Goal: Information Seeking & Learning: Learn about a topic

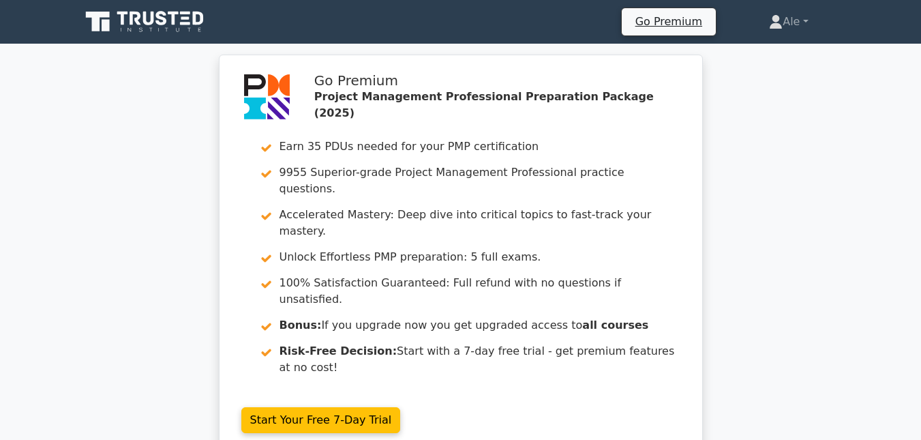
click at [128, 21] on icon at bounding box center [145, 22] width 131 height 26
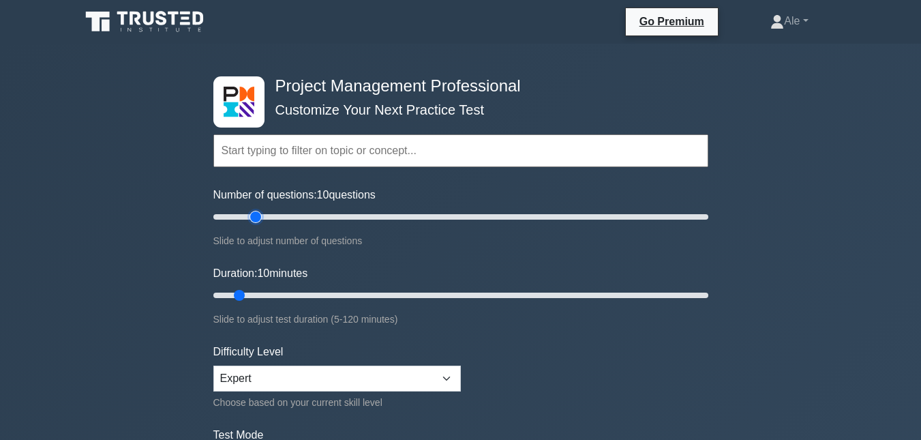
type input "20"
click at [251, 217] on input "Number of questions: 10 questions" at bounding box center [460, 217] width 495 height 16
drag, startPoint x: 243, startPoint y: 295, endPoint x: 250, endPoint y: 297, distance: 7.3
click at [250, 297] on input "Duration: 10 minutes" at bounding box center [460, 295] width 495 height 16
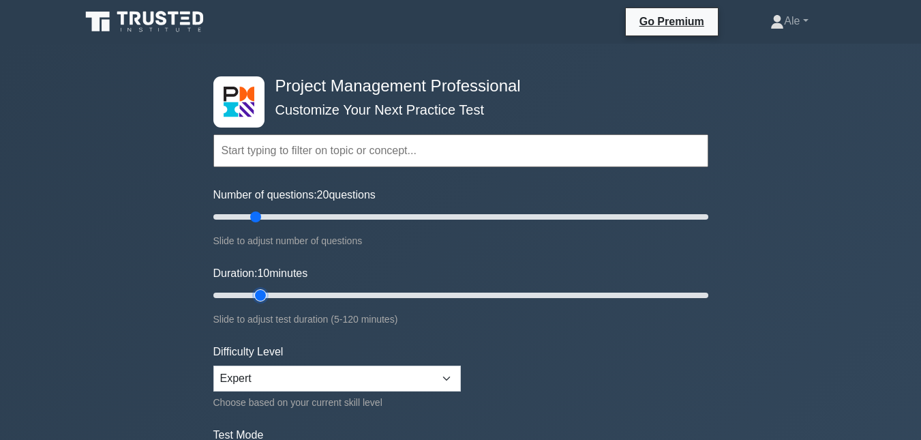
click at [251, 297] on input "Duration: 10 minutes" at bounding box center [460, 295] width 495 height 16
click at [269, 293] on input "Duration: 15 minutes" at bounding box center [460, 295] width 495 height 16
type input "20"
click at [271, 295] on input "Duration: 15 minutes" at bounding box center [460, 295] width 495 height 16
drag, startPoint x: 255, startPoint y: 219, endPoint x: 246, endPoint y: 216, distance: 9.5
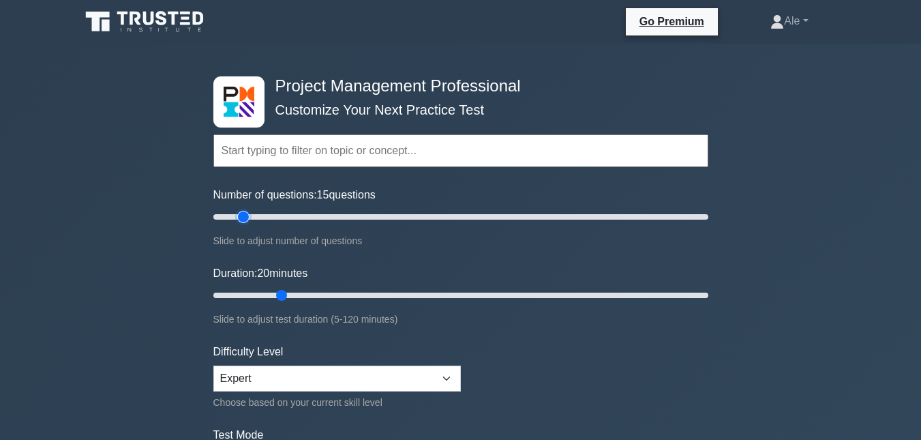
type input "15"
click at [246, 216] on input "Number of questions: 15 questions" at bounding box center [460, 217] width 495 height 16
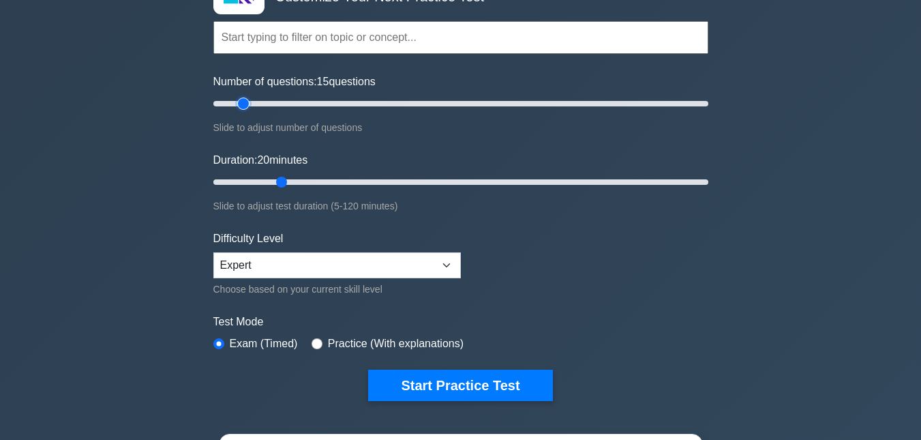
scroll to position [132, 0]
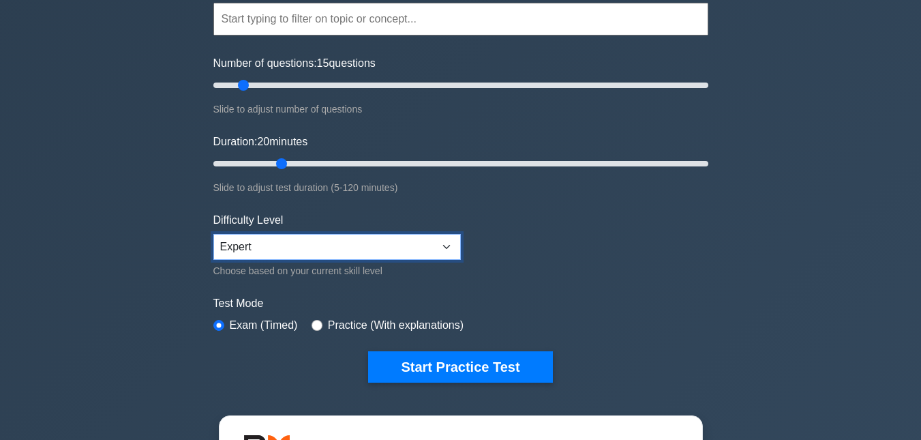
click at [401, 243] on select "Beginner Intermediate Expert" at bounding box center [337, 247] width 248 height 26
select select "intermediate"
click at [213, 234] on select "Beginner Intermediate Expert" at bounding box center [337, 247] width 248 height 26
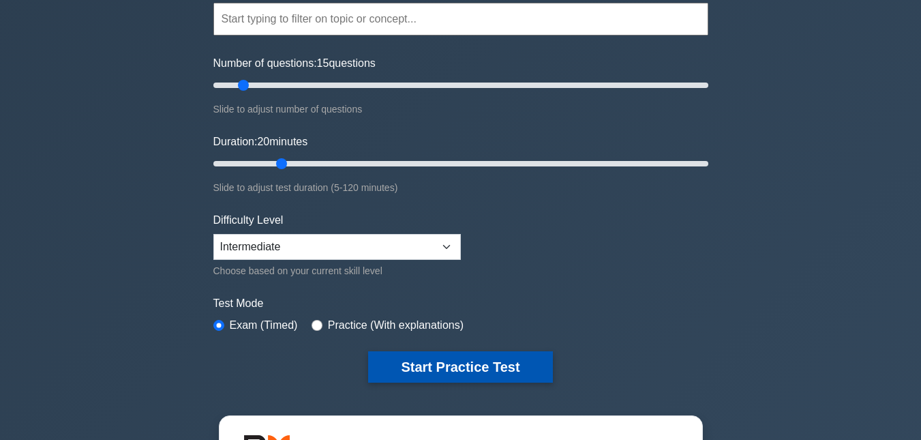
click at [447, 359] on button "Start Practice Test" at bounding box center [460, 366] width 184 height 31
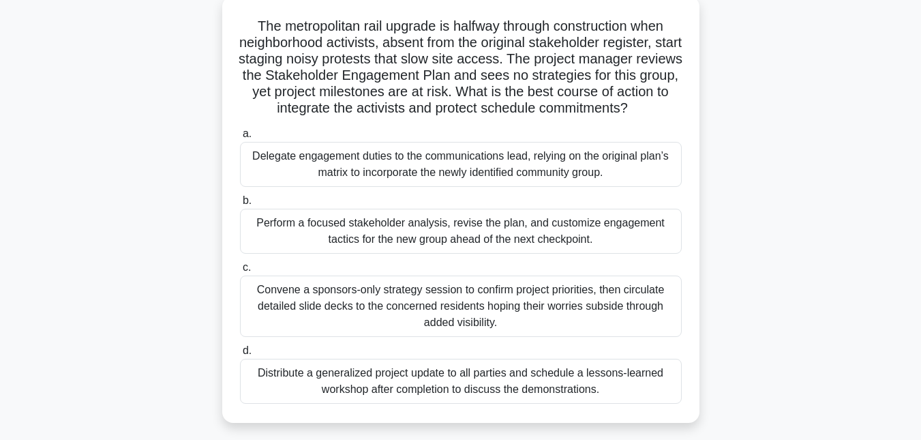
scroll to position [83, 0]
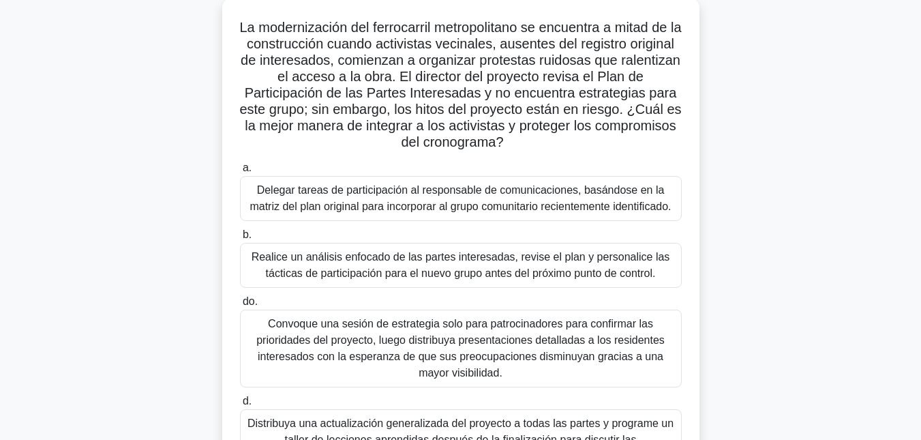
click at [812, 112] on div "La modernización del ferrocarril metropolitano se encuentra a mitad de la const…" at bounding box center [461, 251] width 778 height 509
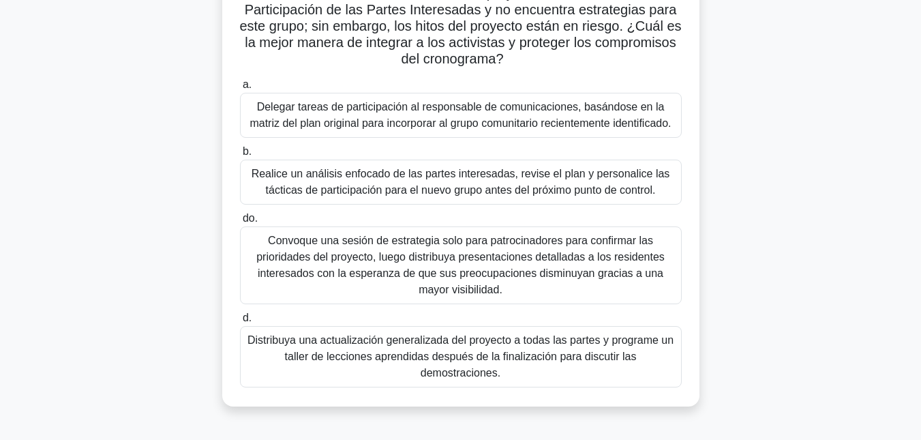
scroll to position [164, 0]
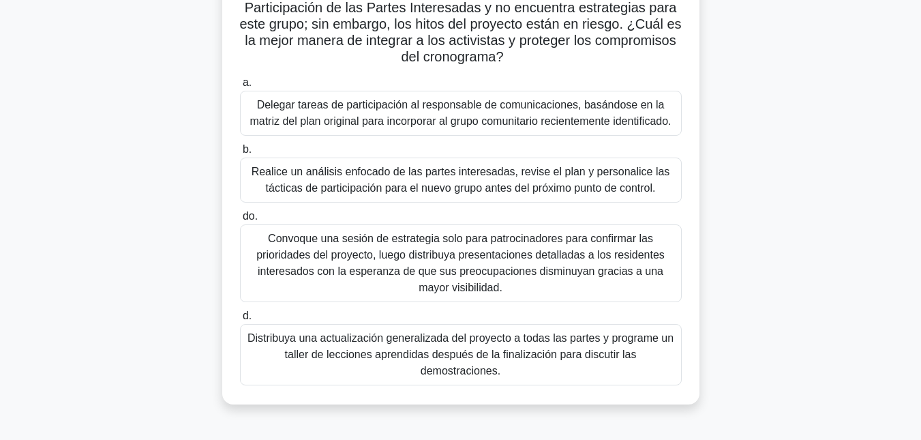
click at [447, 172] on font "Realice un análisis enfocado de las partes interesadas, revise el plan y person…" at bounding box center [461, 180] width 419 height 28
click at [240, 154] on input "b. Realice un análisis enfocado de las partes interesadas, revise el plan y per…" at bounding box center [240, 149] width 0 height 9
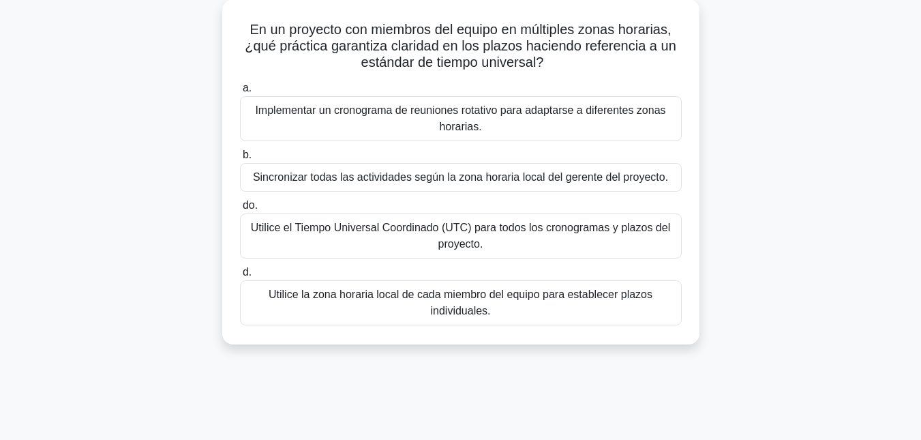
scroll to position [82, 0]
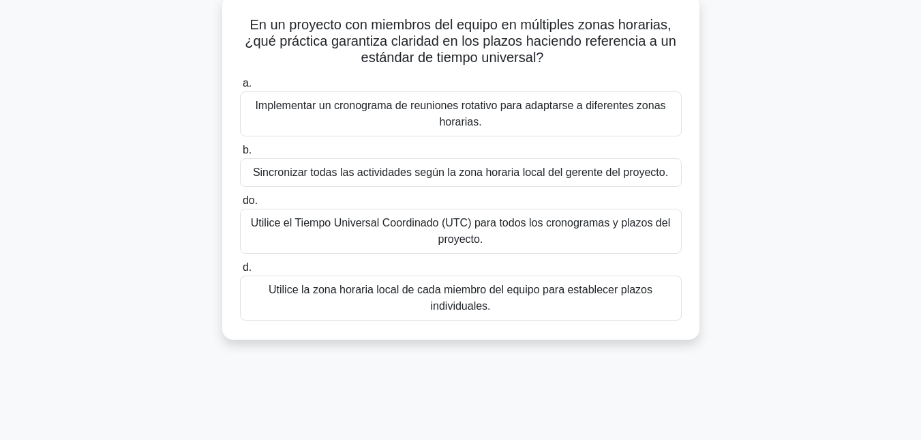
click at [452, 223] on font "Utilice el Tiempo Universal Coordinado (UTC) para todos los cronogramas y plazo…" at bounding box center [460, 231] width 419 height 28
click at [240, 205] on input "do. Utilice el Tiempo Universal Coordinado (UTC) para todos los cronogramas y p…" at bounding box center [240, 200] width 0 height 9
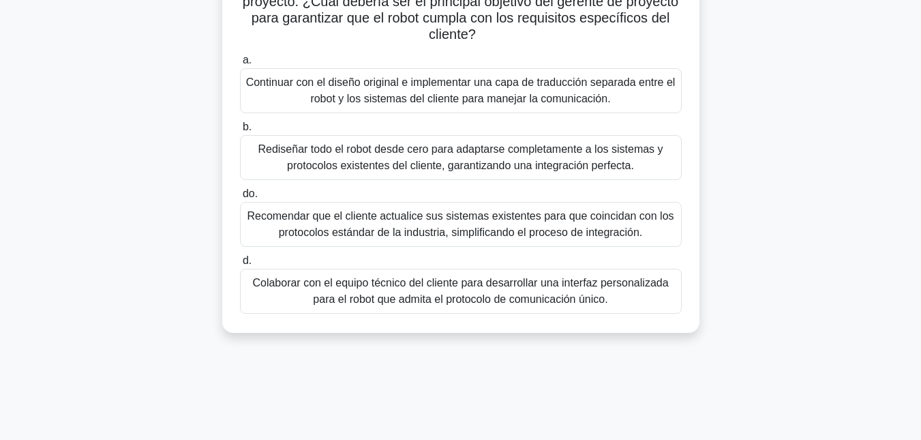
scroll to position [224, 0]
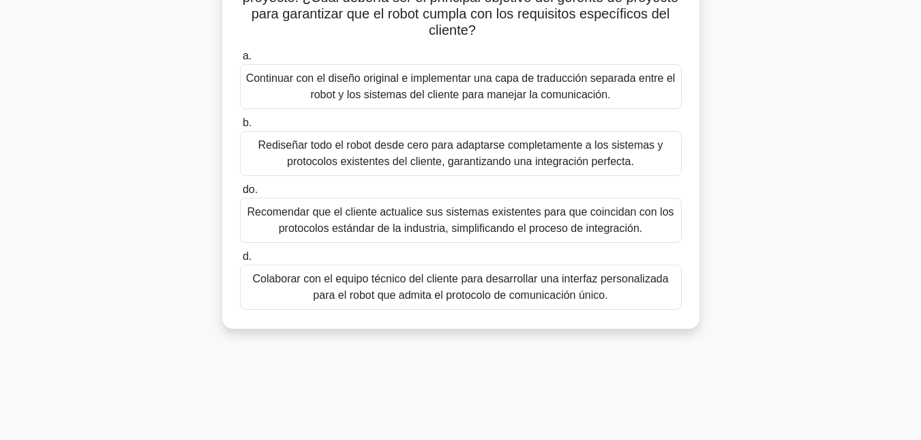
click at [468, 289] on font "Colaborar con el equipo técnico del cliente para desarrollar una interfaz perso…" at bounding box center [460, 287] width 416 height 28
click at [240, 261] on input "d. Colaborar con el equipo técnico del cliente para desarrollar una interfaz pe…" at bounding box center [240, 256] width 0 height 9
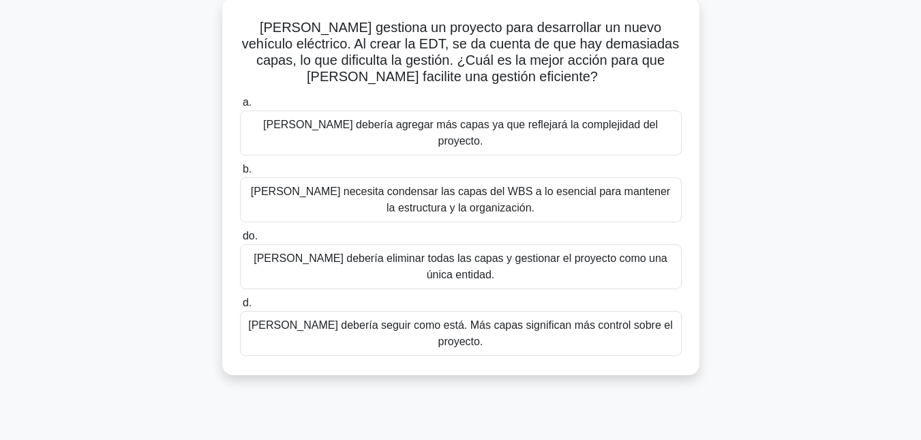
scroll to position [84, 0]
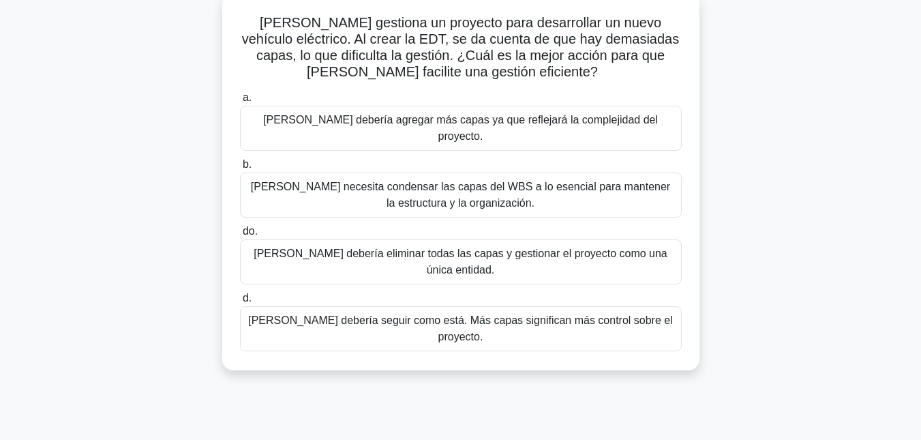
click at [533, 181] on font "Kate necesita condensar las capas del WBS a lo esencial para mantener la estruc…" at bounding box center [460, 195] width 419 height 28
click at [240, 169] on input "b. Kate necesita condensar las capas del WBS a lo esencial para mantener la est…" at bounding box center [240, 164] width 0 height 9
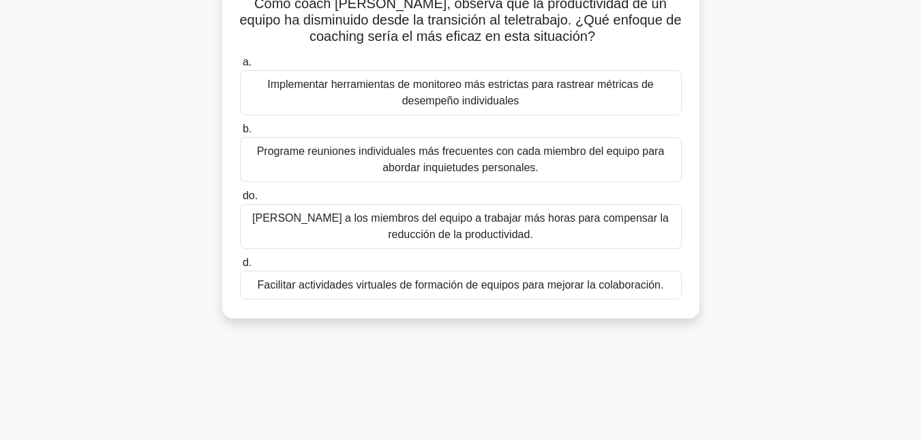
scroll to position [109, 0]
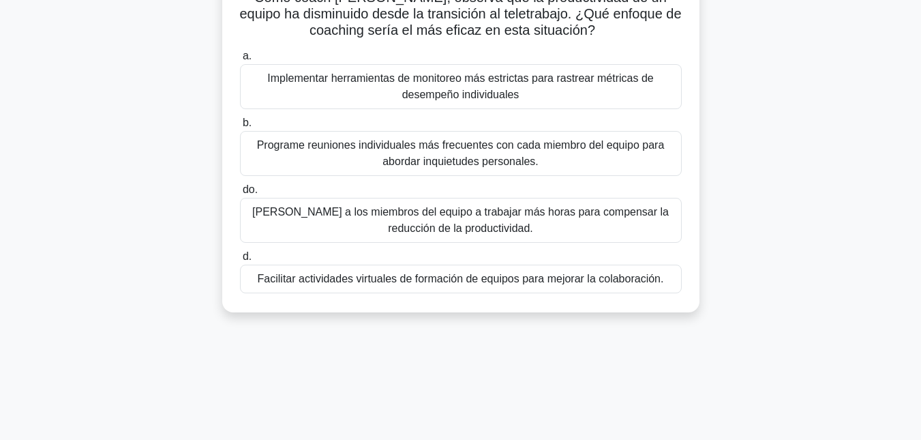
click at [482, 278] on font "Facilitar actividades virtuales de formación de equipos para mejorar la colabor…" at bounding box center [461, 279] width 406 height 12
click at [240, 261] on input "d. Facilitar actividades virtuales de formación de equipos para mejorar la cola…" at bounding box center [240, 256] width 0 height 9
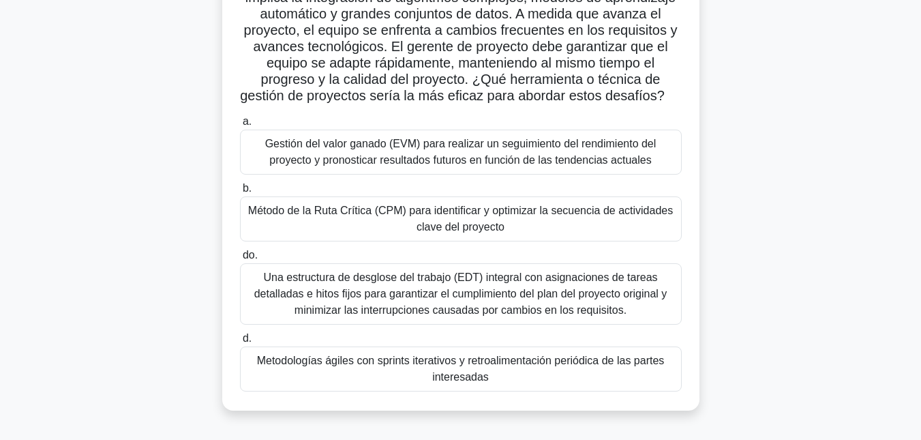
scroll to position [164, 0]
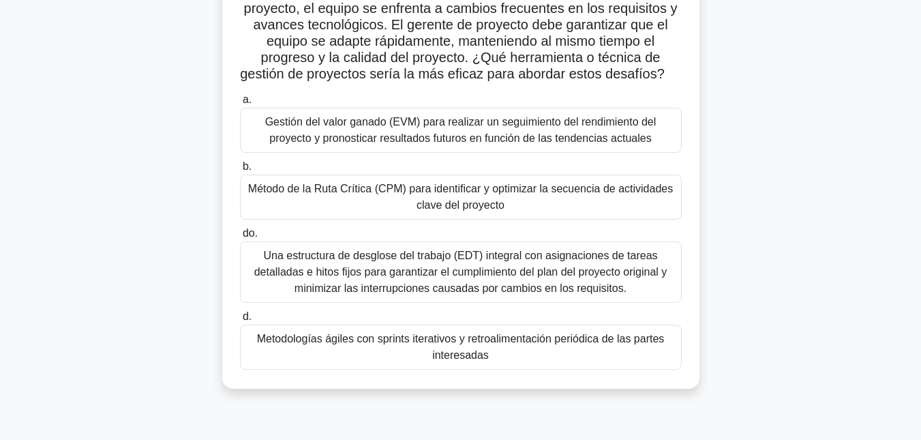
click at [483, 348] on font "Metodologías ágiles con sprints iterativos y retroalimentación periódica de las…" at bounding box center [461, 347] width 430 height 33
click at [240, 321] on input "d. Metodologías ágiles con sprints iterativos y retroalimentación periódica de …" at bounding box center [240, 316] width 0 height 9
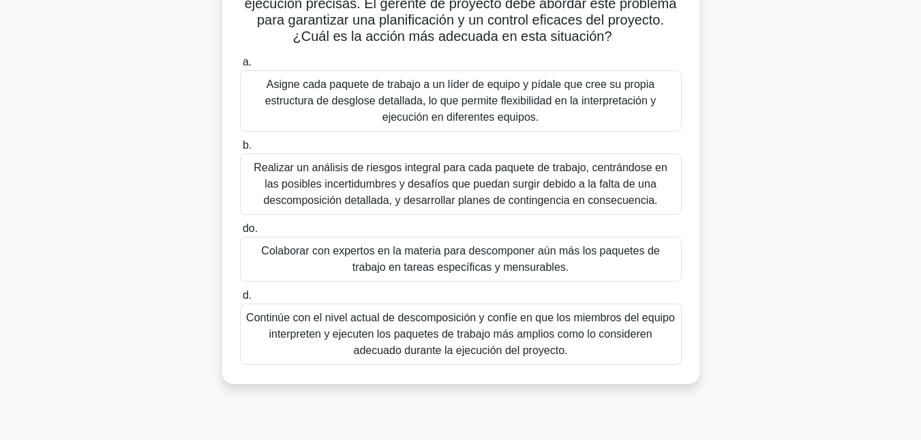
scroll to position [191, 0]
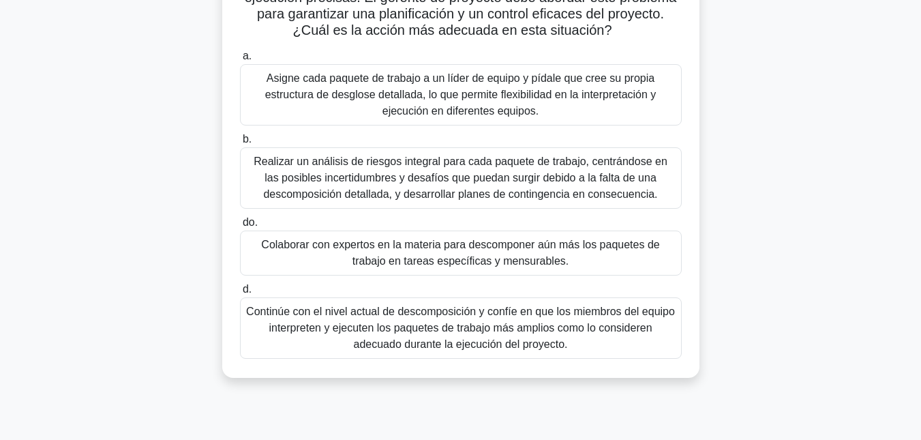
click at [479, 87] on font "Asigne cada paquete de trabajo a un líder de equipo y pídale que cree su propia…" at bounding box center [461, 94] width 430 height 49
click at [240, 61] on input "a. Asigne cada paquete de trabajo a un líder de equipo y pídale que cree su pro…" at bounding box center [240, 56] width 0 height 9
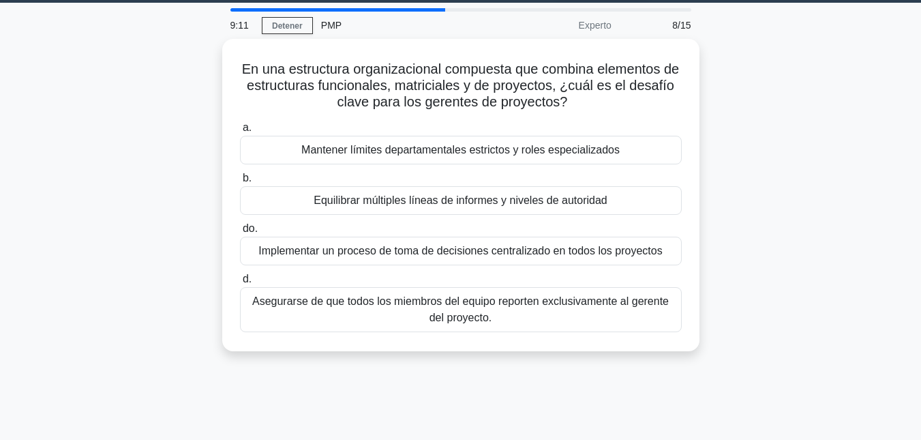
scroll to position [0, 0]
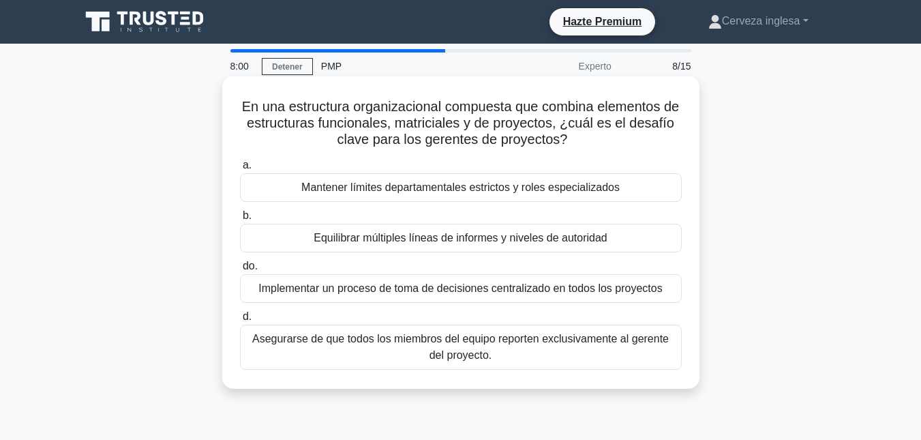
click at [478, 354] on font "Asegurarse de que todos los miembros del equipo reporten exclusivamente al gere…" at bounding box center [460, 347] width 417 height 28
click at [240, 321] on input "d. Asegurarse de que todos los miembros del equipo reporten exclusivamente al g…" at bounding box center [240, 316] width 0 height 9
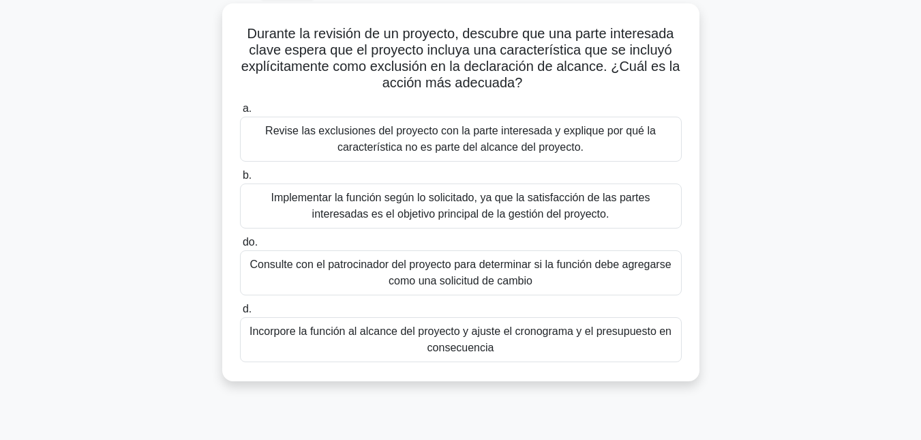
scroll to position [82, 0]
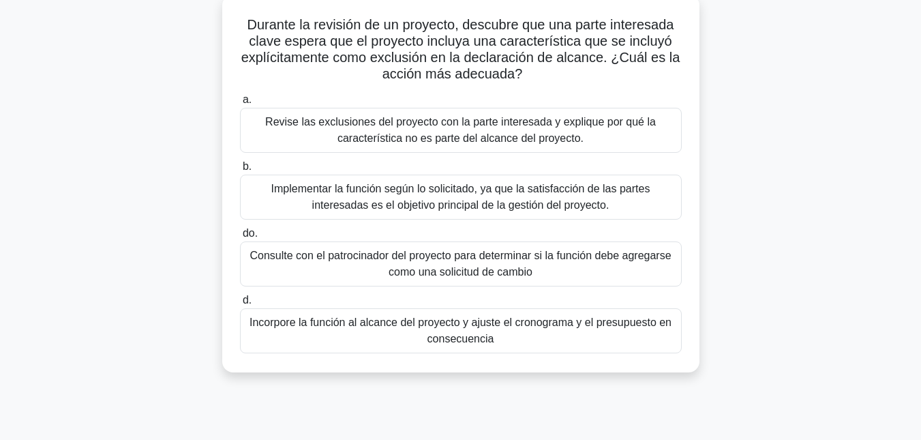
click at [477, 134] on font "Revise las exclusiones del proyecto con la parte interesada y explique por qué …" at bounding box center [460, 130] width 391 height 28
click at [240, 104] on input "a. Revise las exclusiones del proyecto con la parte interesada y explique por q…" at bounding box center [240, 99] width 0 height 9
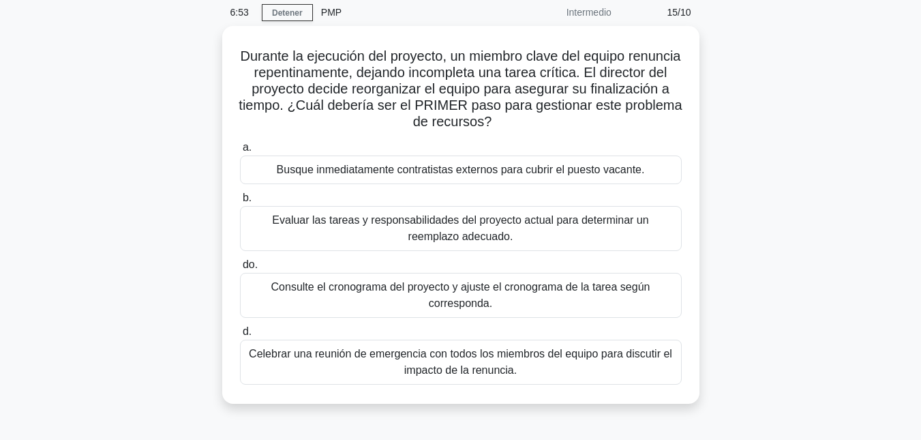
scroll to position [55, 0]
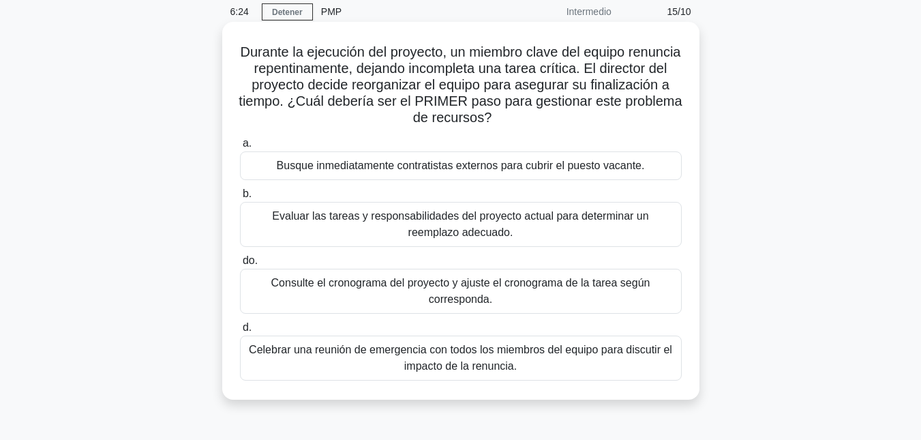
click at [479, 211] on font "Evaluar las tareas y responsabilidades del proyecto actual para determinar un r…" at bounding box center [460, 224] width 376 height 28
click at [240, 198] on input "b. Evaluar las tareas y responsabilidades del proyecto actual para determinar u…" at bounding box center [240, 194] width 0 height 9
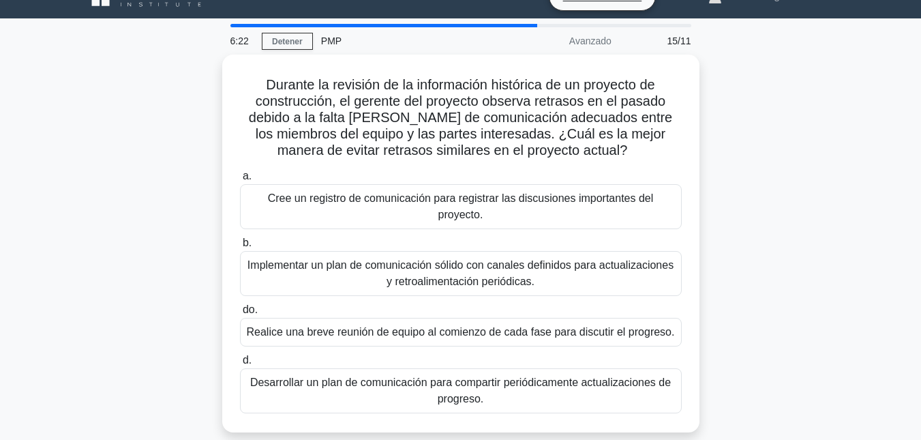
scroll to position [27, 0]
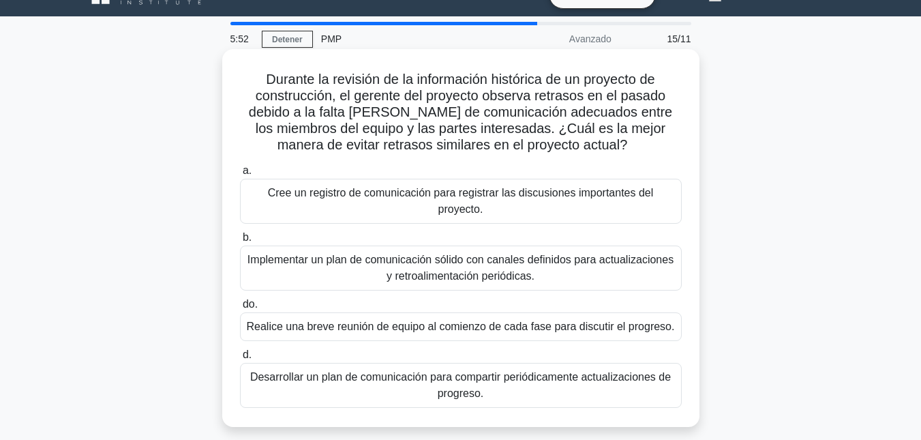
click at [471, 273] on font "Implementar un plan de comunicación sólido con canales definidos para actualiza…" at bounding box center [461, 268] width 426 height 28
click at [240, 242] on input "b. Implementar un plan de comunicación sólido con canales definidos para actual…" at bounding box center [240, 237] width 0 height 9
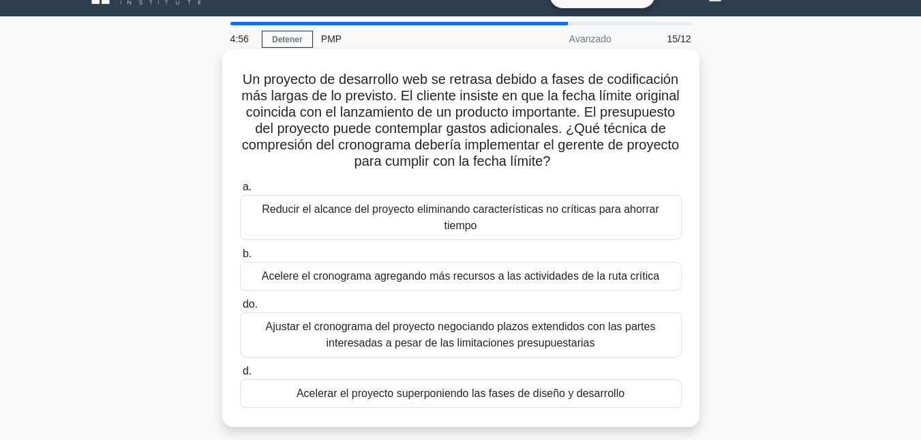
click at [475, 270] on font "Acelere el cronograma agregando más recursos a las actividades de la ruta críti…" at bounding box center [461, 276] width 398 height 12
click at [240, 258] on input "b. Acelere el cronograma agregando más recursos a las actividades de la ruta cr…" at bounding box center [240, 254] width 0 height 9
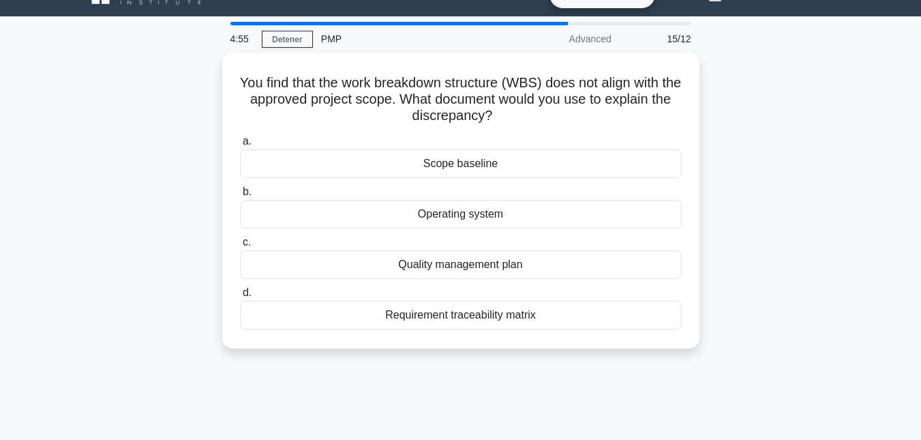
scroll to position [0, 0]
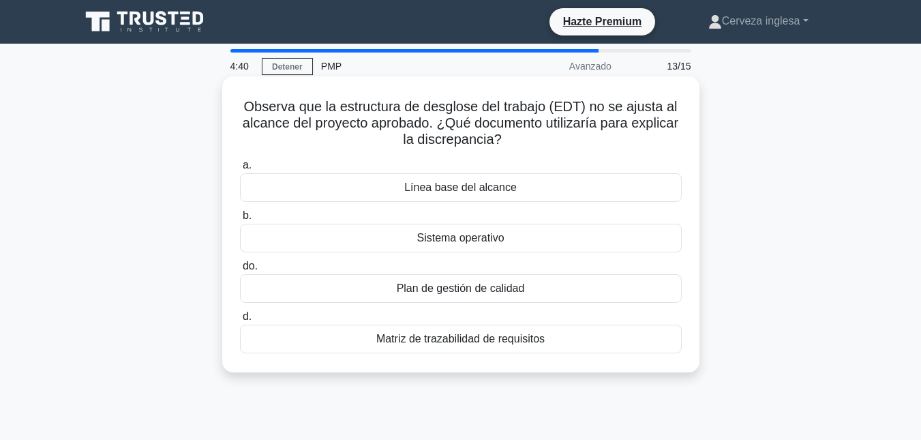
click at [480, 192] on font "Línea base del alcance" at bounding box center [460, 187] width 113 height 12
click at [240, 170] on input "a. Línea base del alcance" at bounding box center [240, 165] width 0 height 9
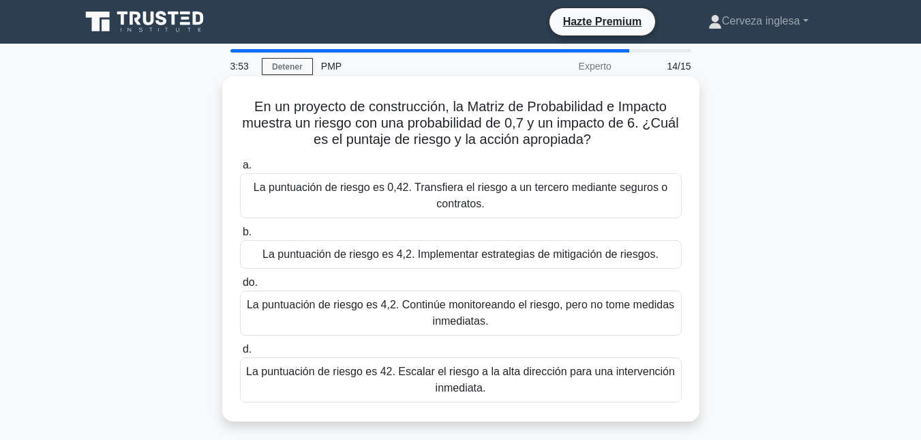
click at [474, 255] on font "La puntuación de riesgo es 4,2. Implementar estrategias de mitigación de riesgo…" at bounding box center [461, 254] width 396 height 12
click at [240, 237] on input "b. La puntuación de riesgo es 4,2. Implementar estrategias de mitigación de rie…" at bounding box center [240, 232] width 0 height 9
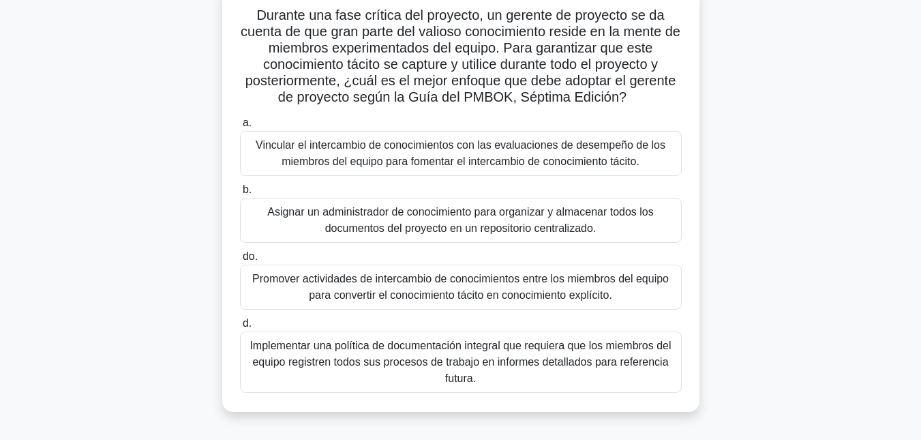
scroll to position [109, 0]
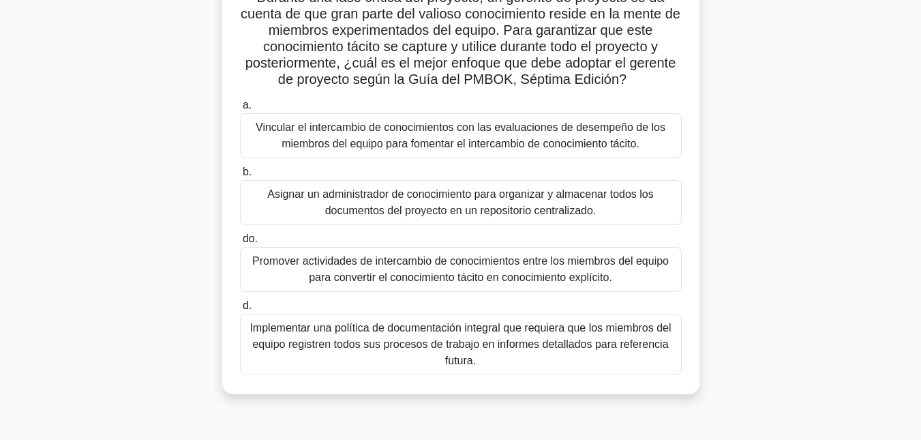
click at [463, 340] on font "Implementar una política de documentación integral que requiera que los miembro…" at bounding box center [460, 344] width 421 height 44
click at [240, 310] on input "d. Implementar una política de documentación integral que requiera que los miem…" at bounding box center [240, 305] width 0 height 9
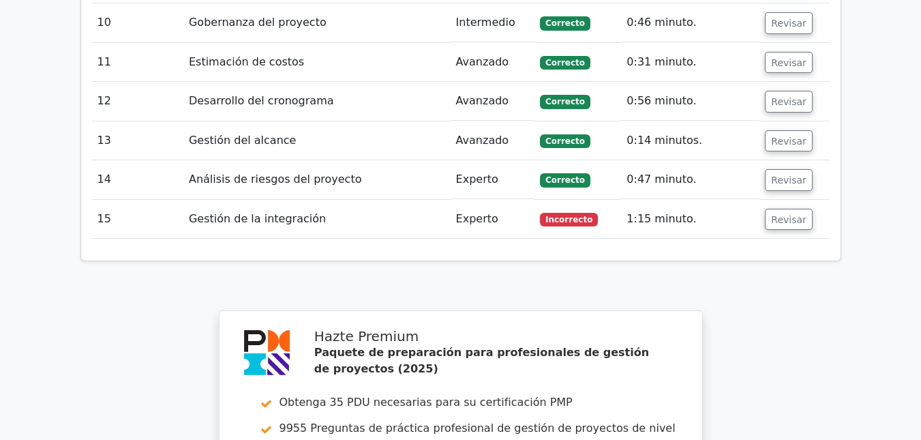
scroll to position [2633, 0]
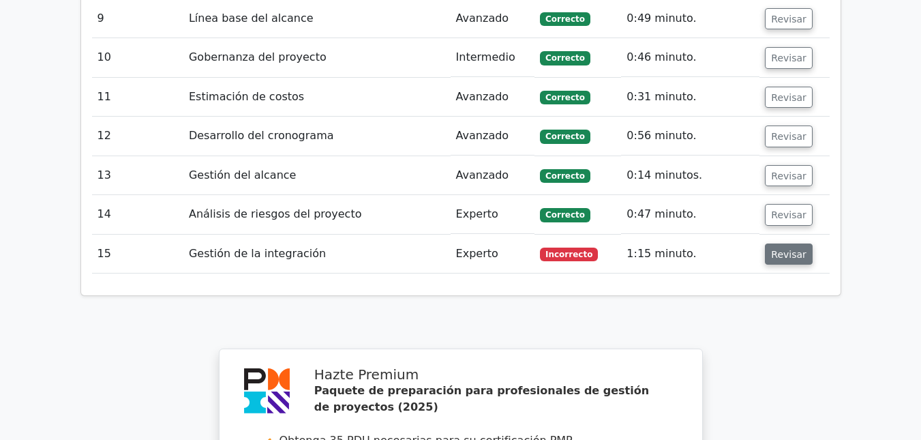
click at [782, 248] on font "Revisar" at bounding box center [788, 253] width 35 height 11
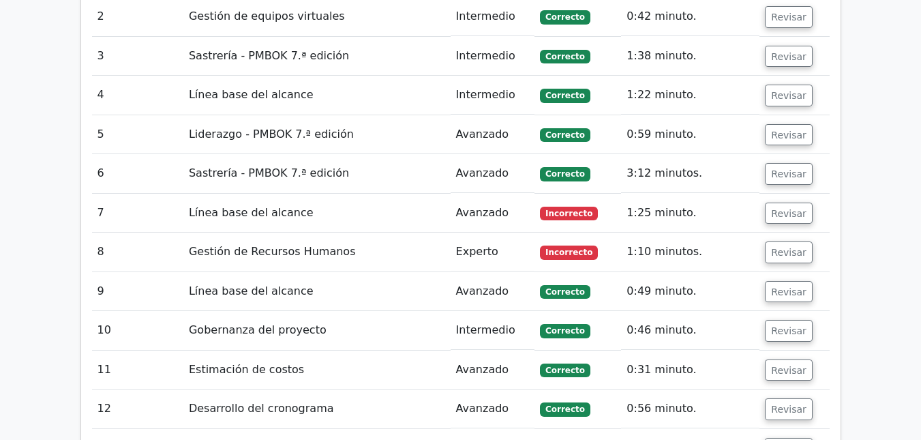
scroll to position [2306, 0]
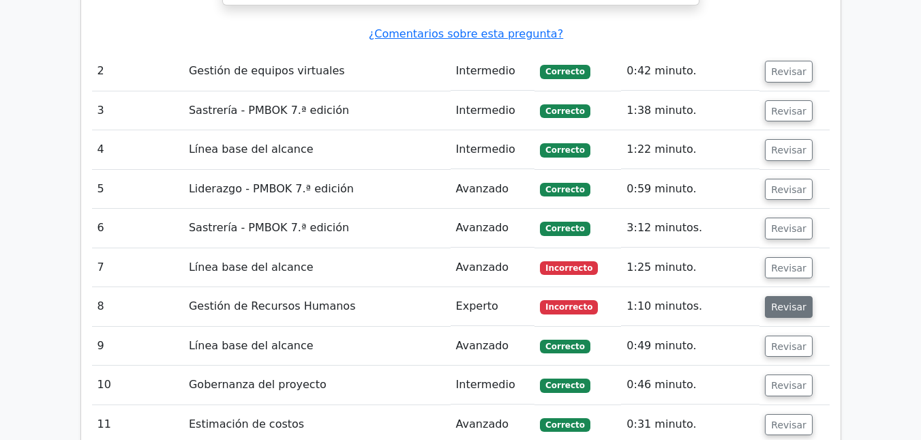
click at [784, 301] on font "Revisar" at bounding box center [788, 306] width 35 height 11
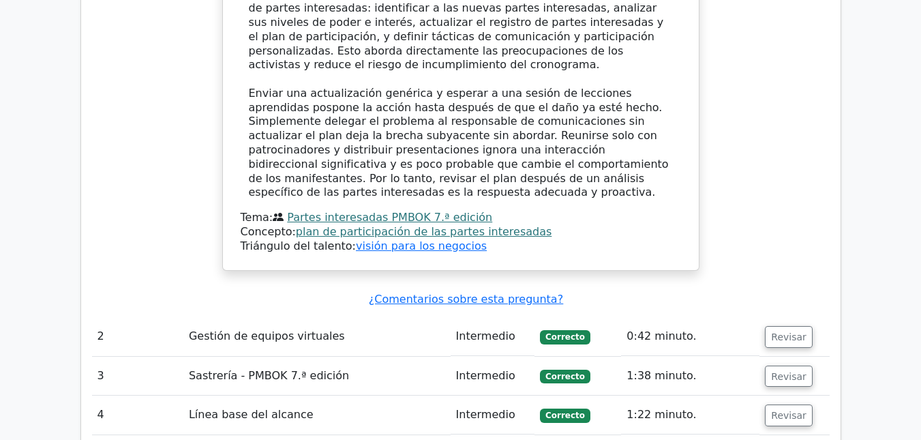
scroll to position [2006, 0]
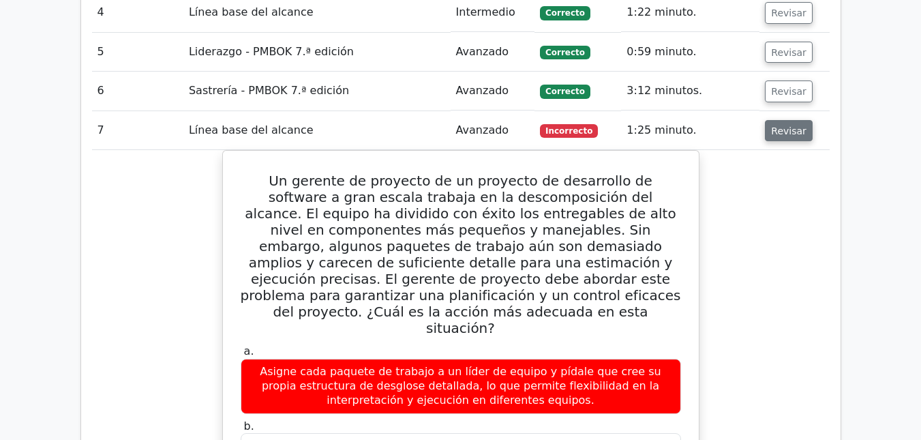
scroll to position [2442, 0]
